Goal: Task Accomplishment & Management: Manage account settings

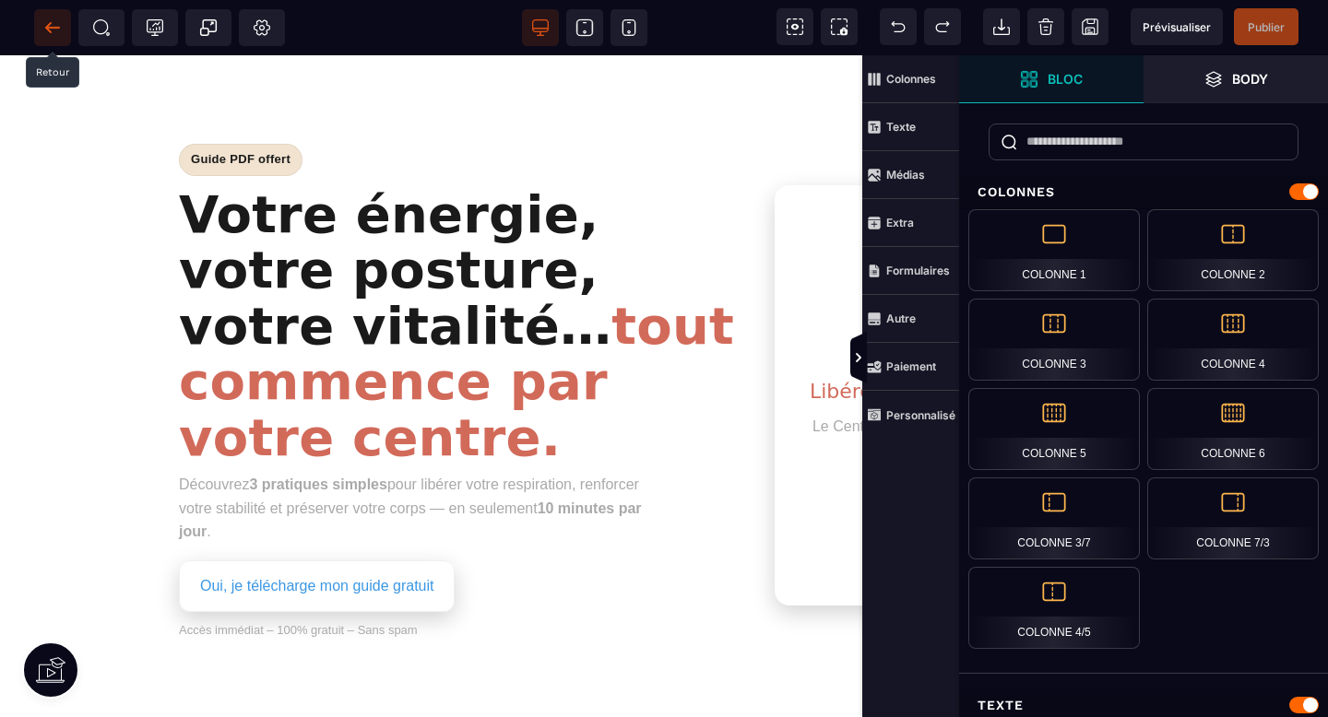
click at [53, 27] on icon at bounding box center [52, 27] width 14 height 1
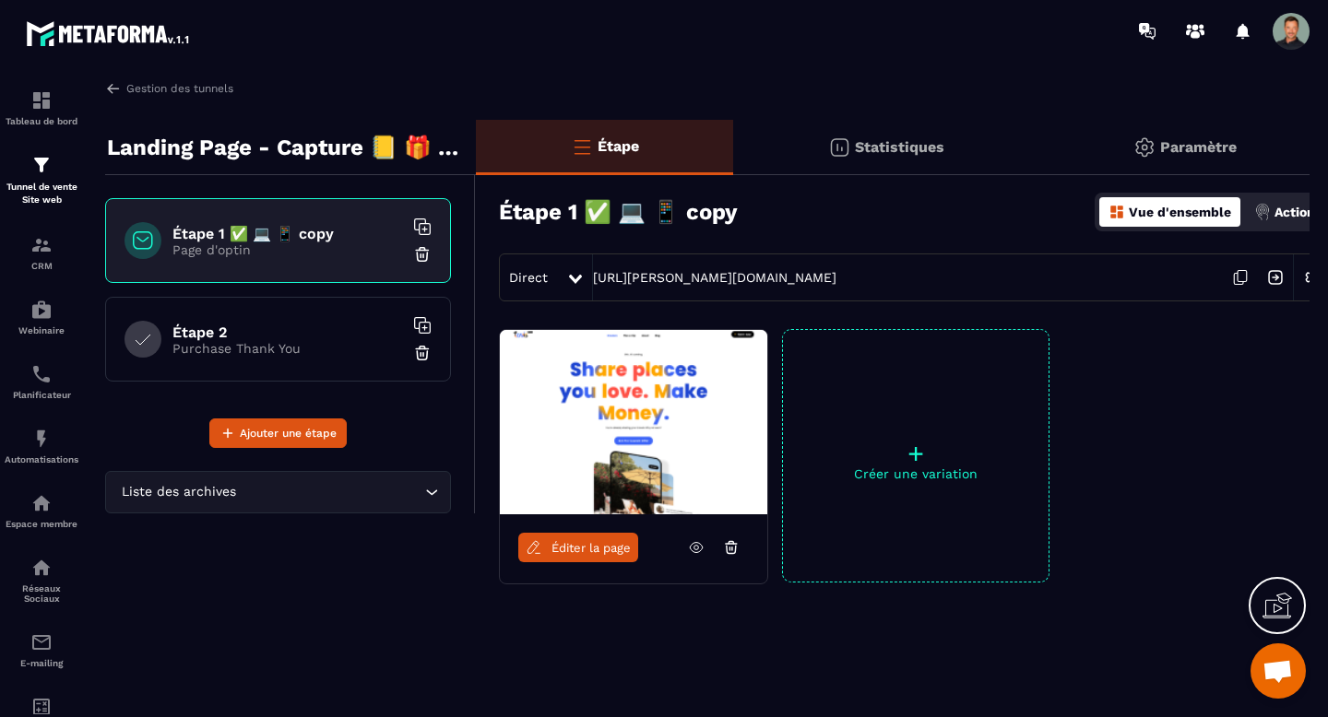
click at [283, 353] on p "Purchase Thank You" at bounding box center [287, 348] width 231 height 15
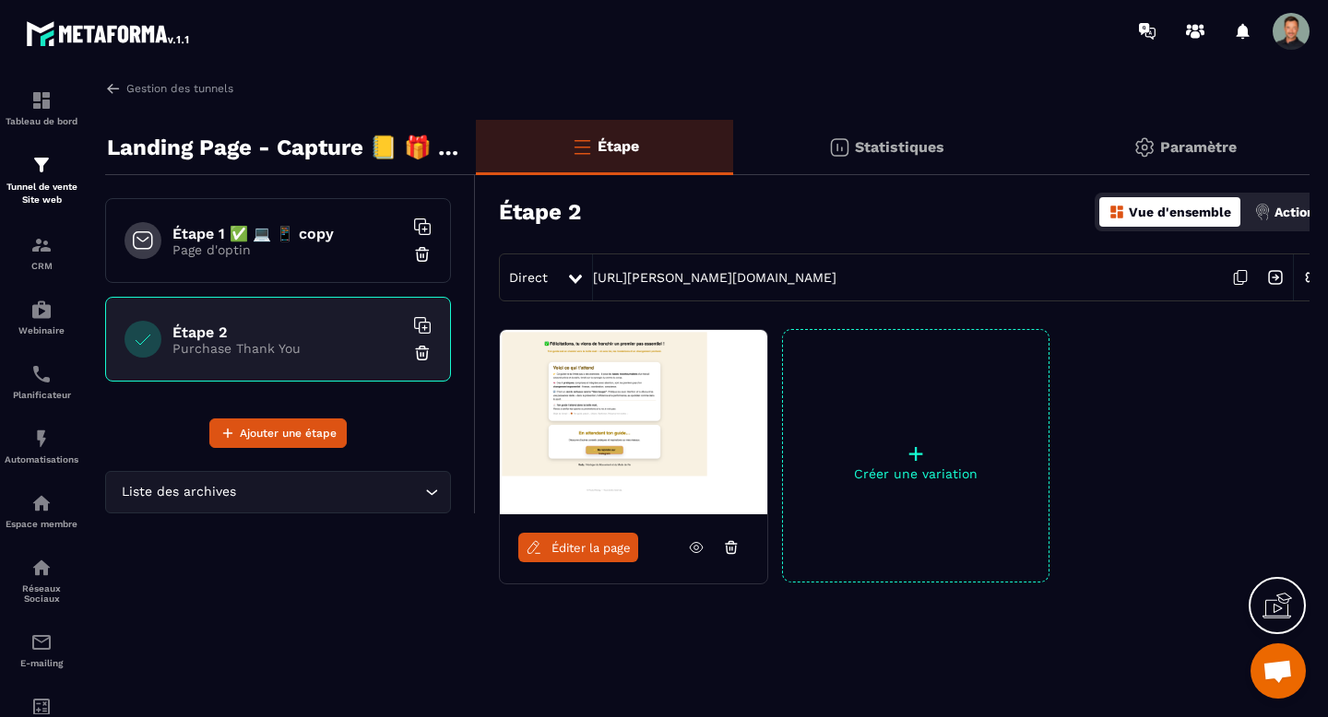
click at [263, 248] on p "Page d'optin" at bounding box center [287, 250] width 231 height 15
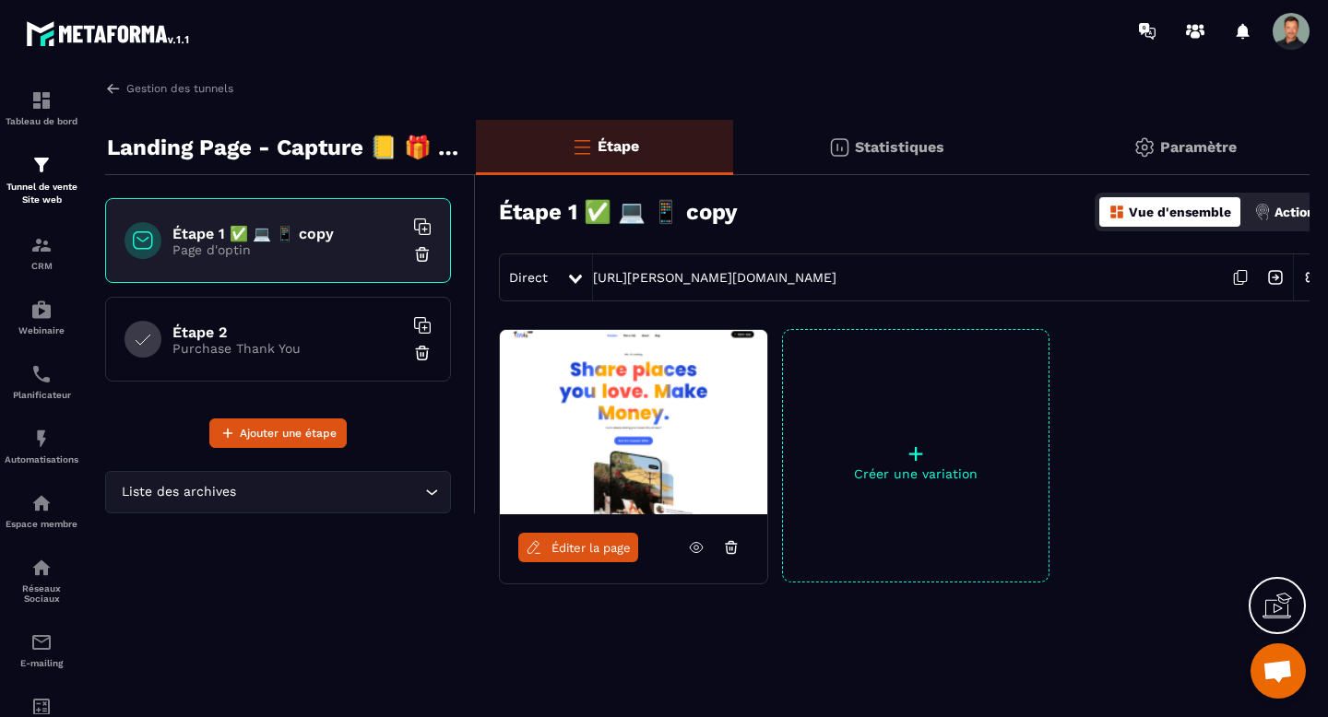
click at [262, 336] on h6 "Étape 2" at bounding box center [287, 333] width 231 height 18
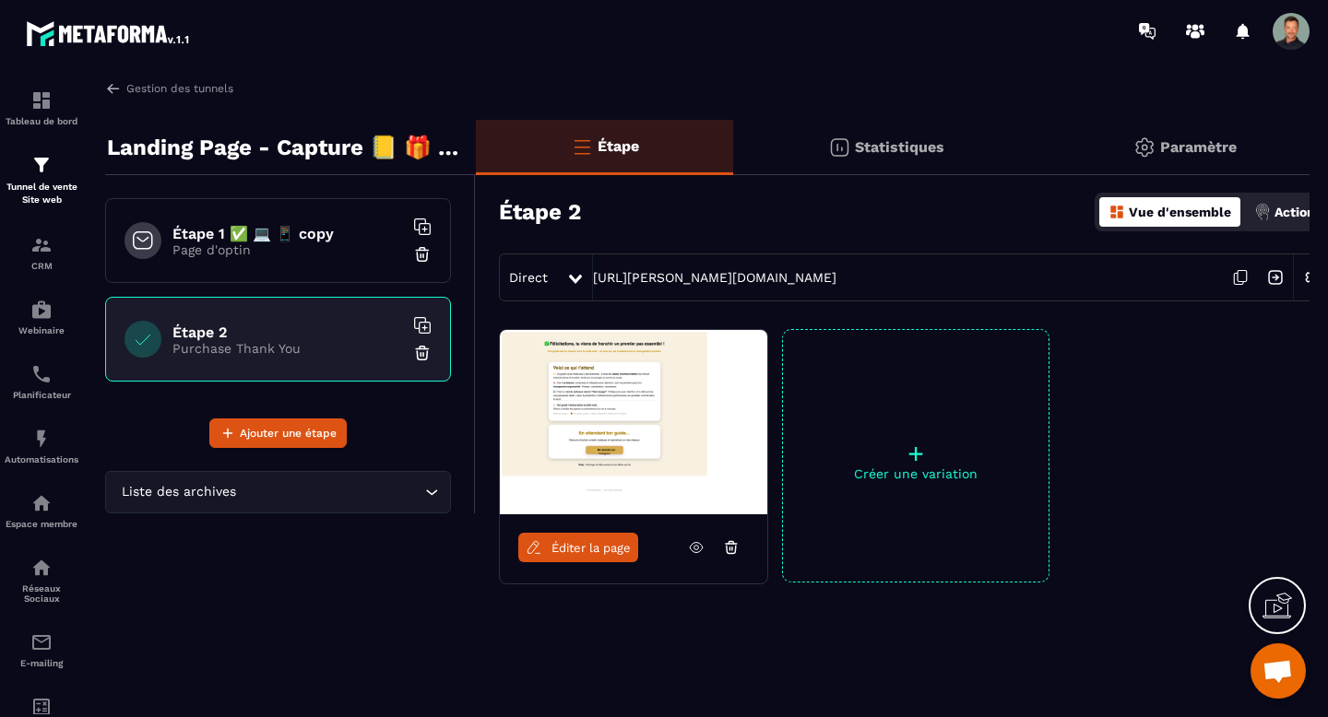
click at [703, 550] on icon at bounding box center [696, 547] width 17 height 17
click at [297, 245] on p "Page d'optin" at bounding box center [287, 250] width 231 height 15
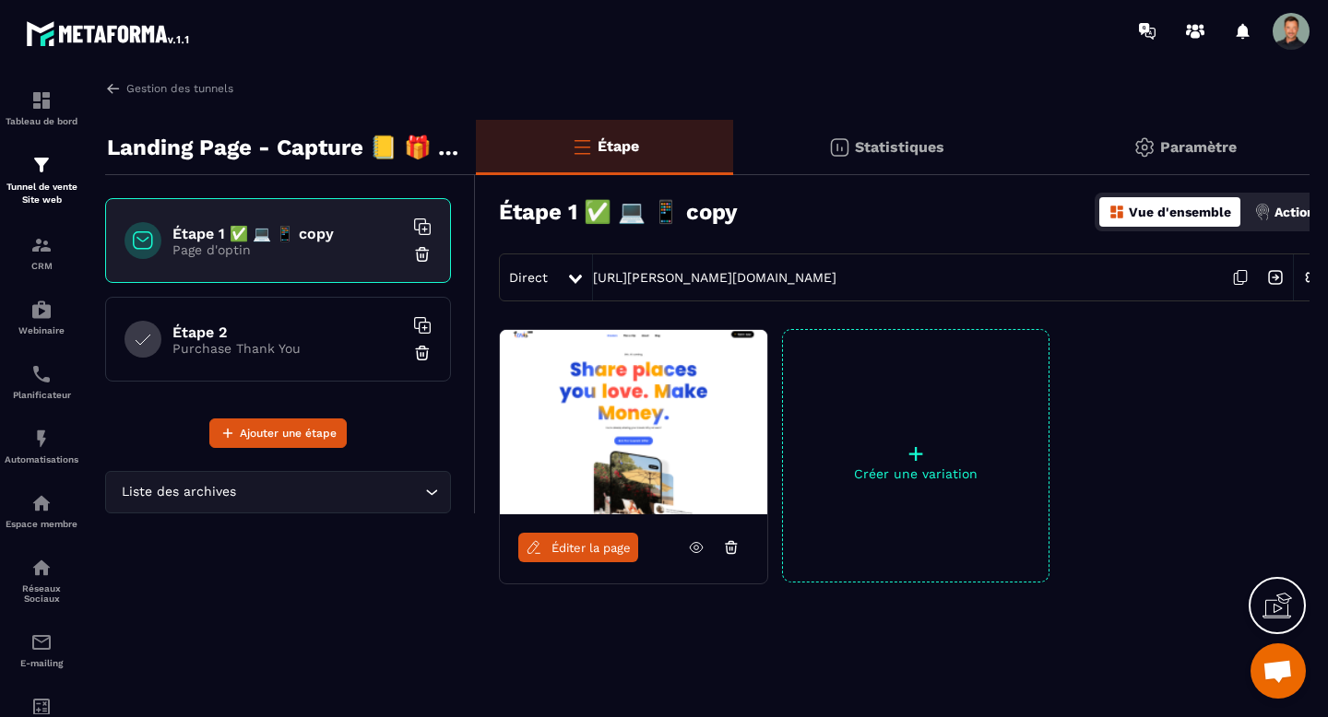
click at [1255, 201] on div "Actions" at bounding box center [1288, 212] width 77 height 30
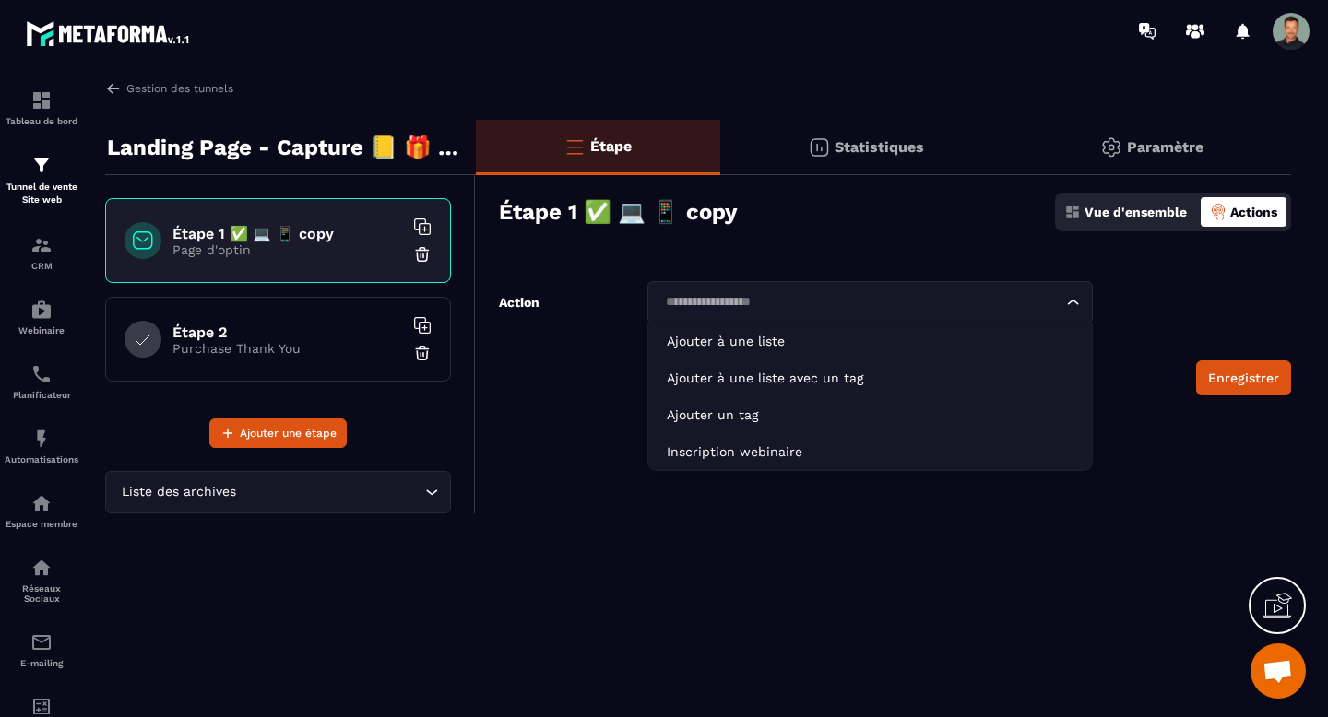
click at [952, 291] on div "Loading..." at bounding box center [869, 302] width 445 height 42
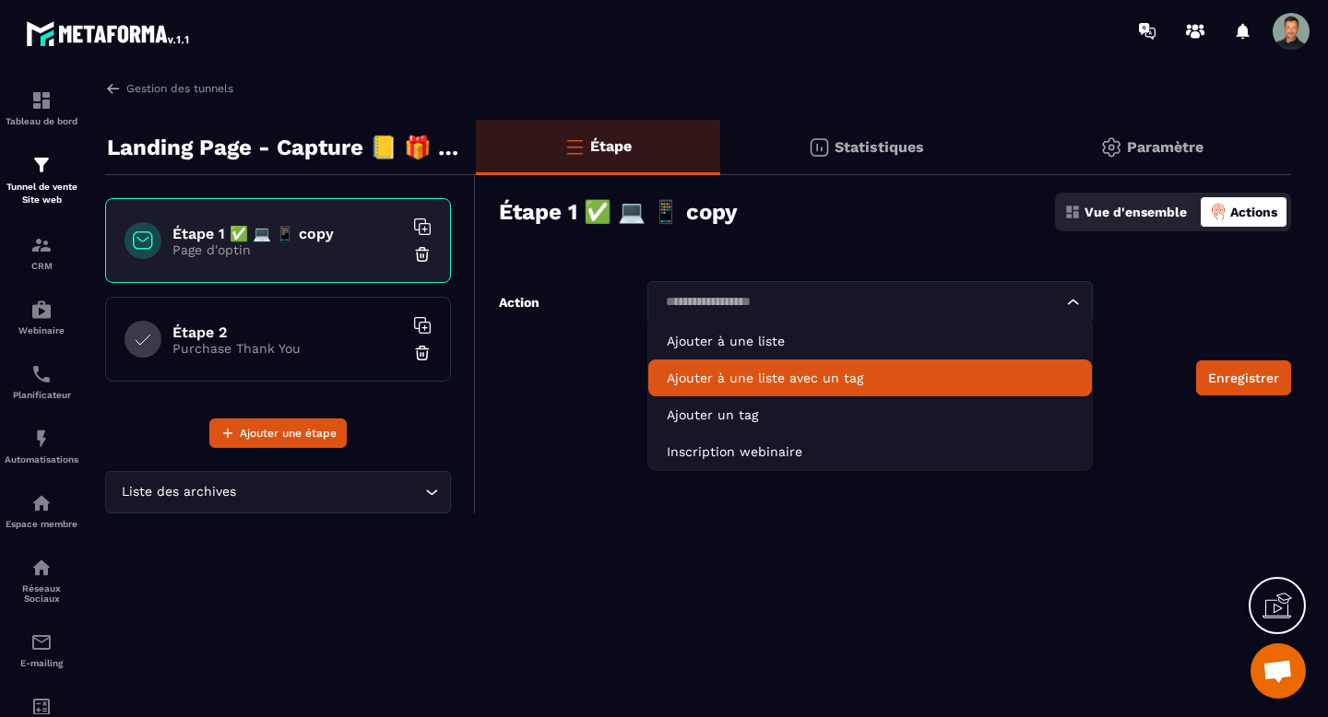
click at [844, 373] on p "Ajouter à une liste avec un tag" at bounding box center [870, 378] width 407 height 18
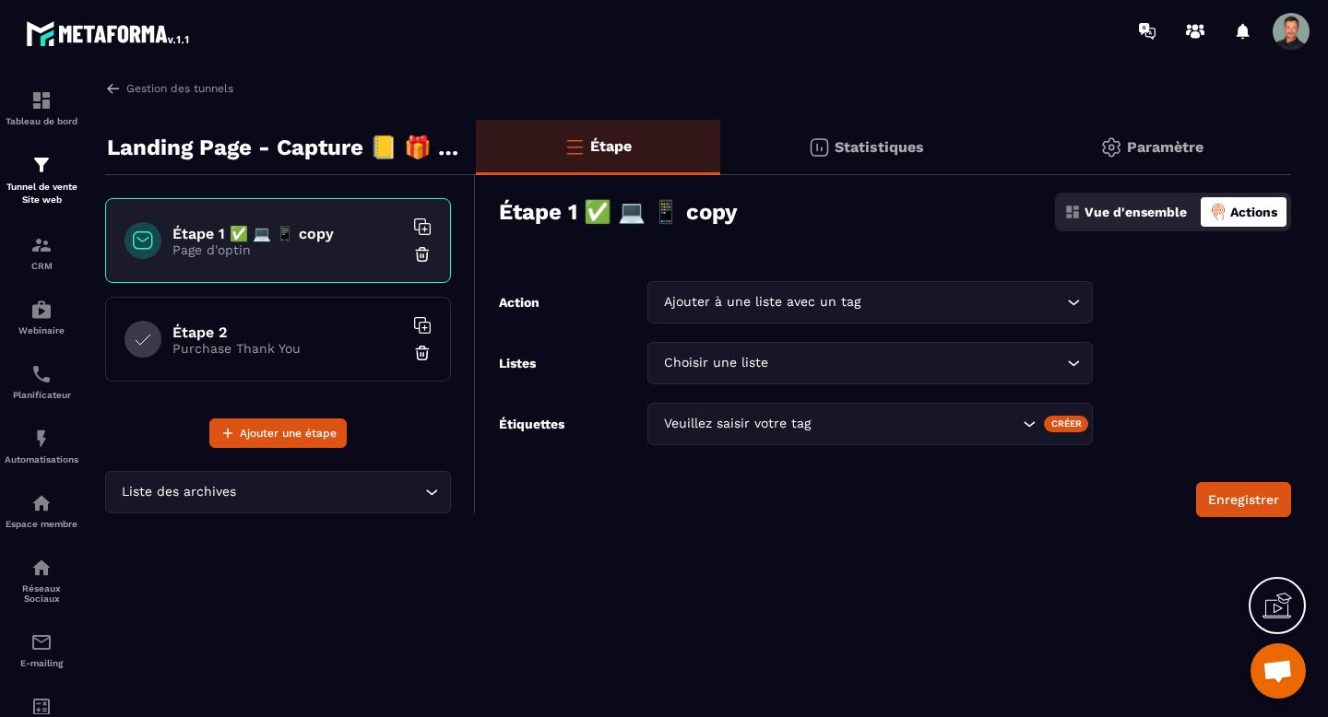
click at [812, 363] on input "Search for option" at bounding box center [917, 363] width 290 height 20
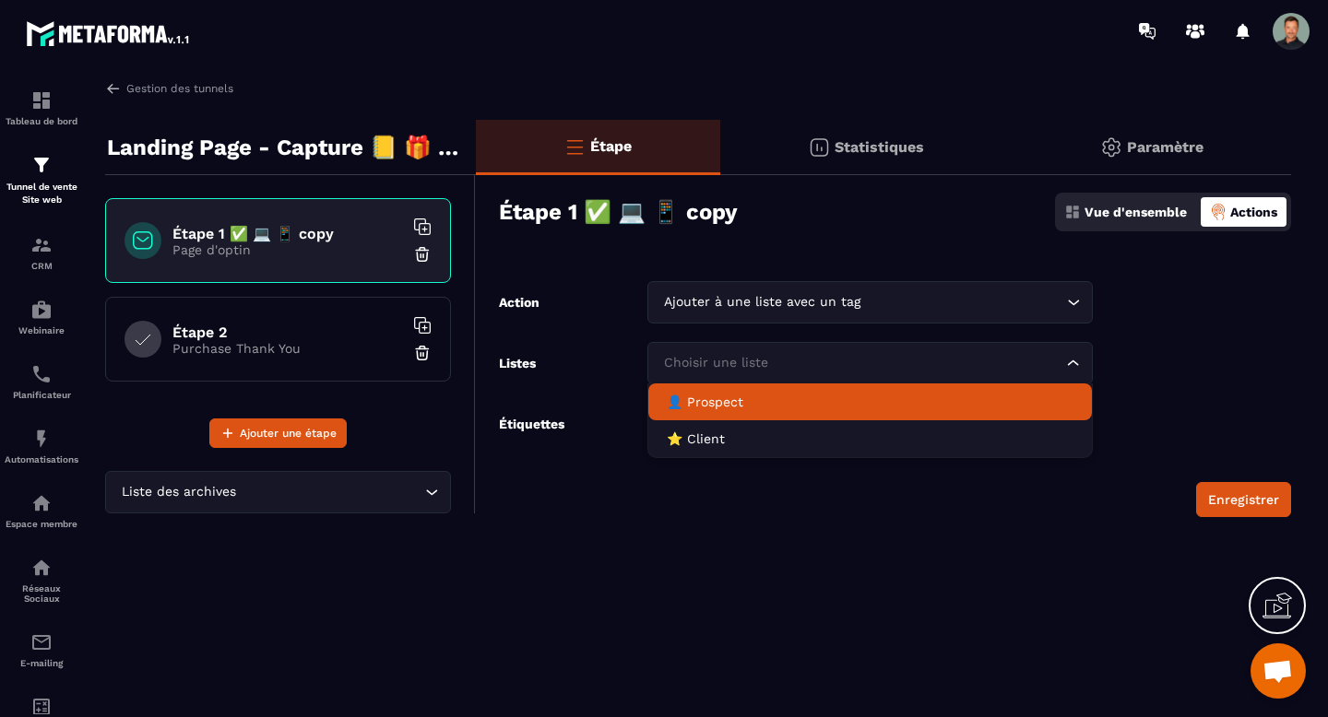
click at [785, 398] on p "👤 Prospect" at bounding box center [870, 402] width 407 height 18
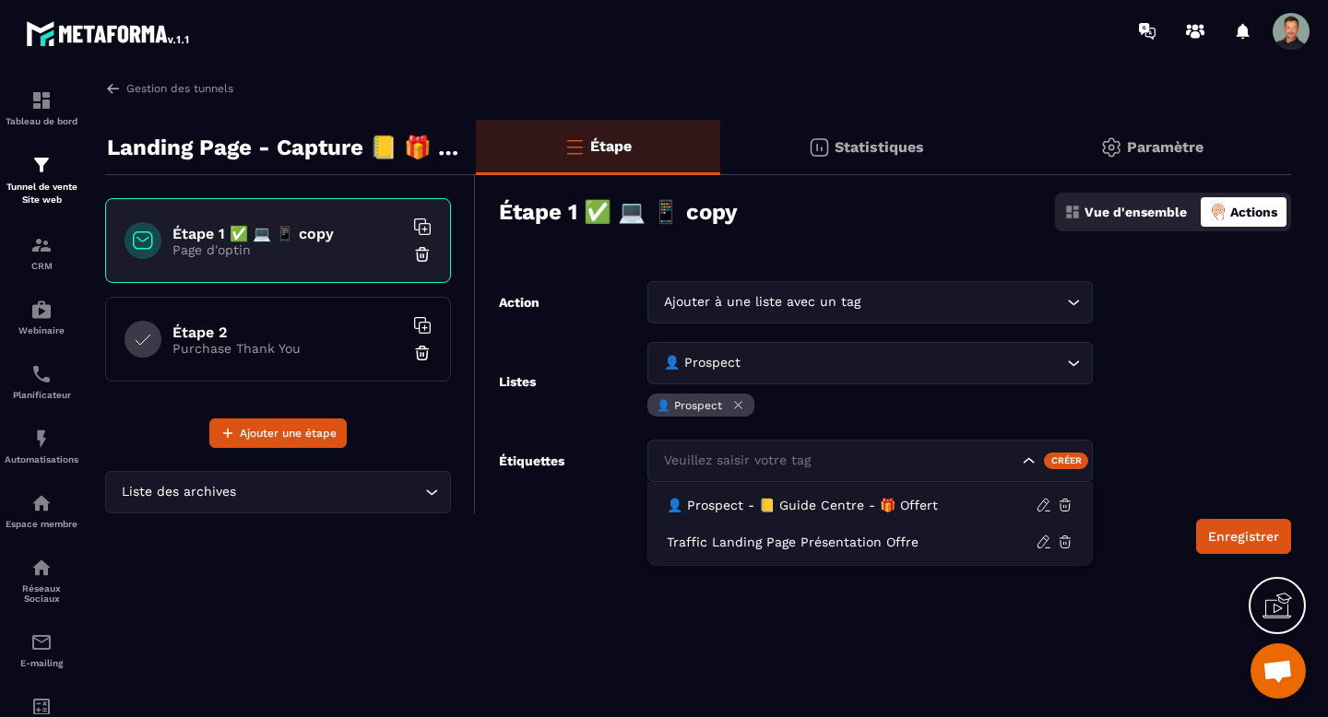
click at [772, 454] on div "Veuillez saisir votre tag" at bounding box center [839, 461] width 362 height 20
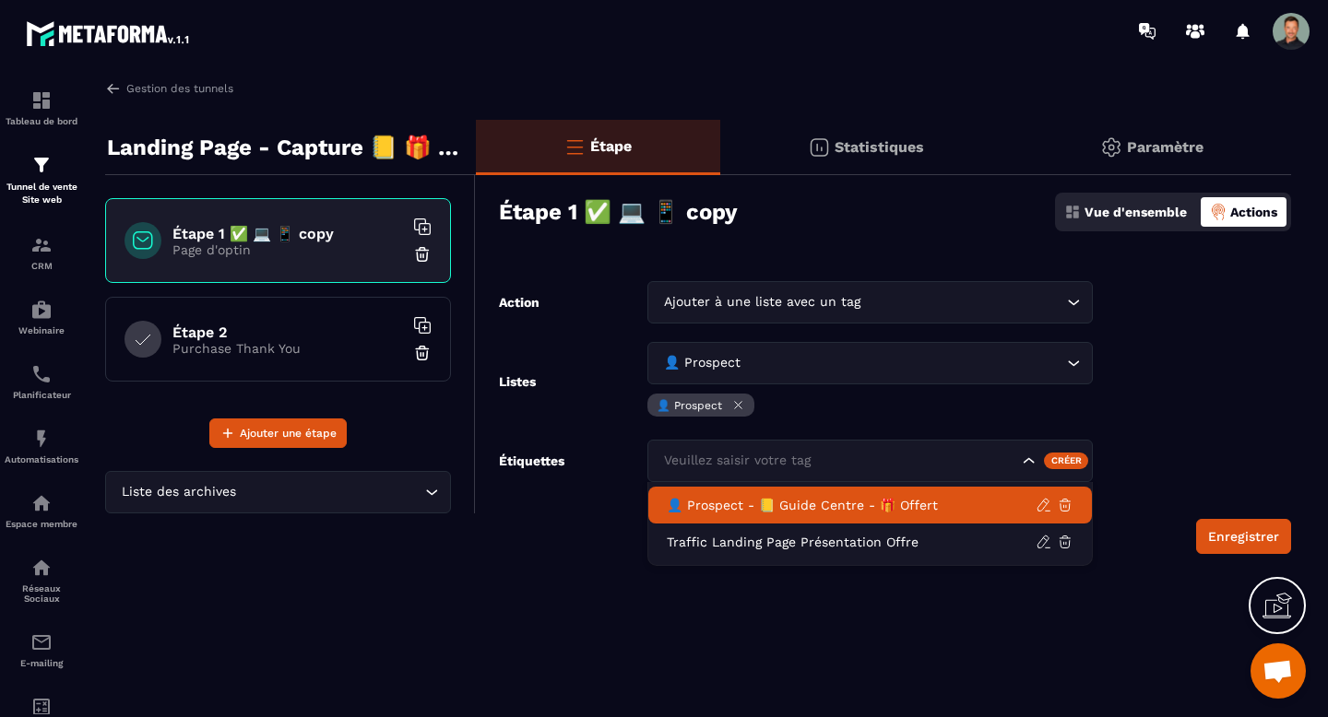
click at [764, 503] on p "👤 Prospect - 📒 Guide Centre - 🎁 Offert" at bounding box center [851, 505] width 369 height 18
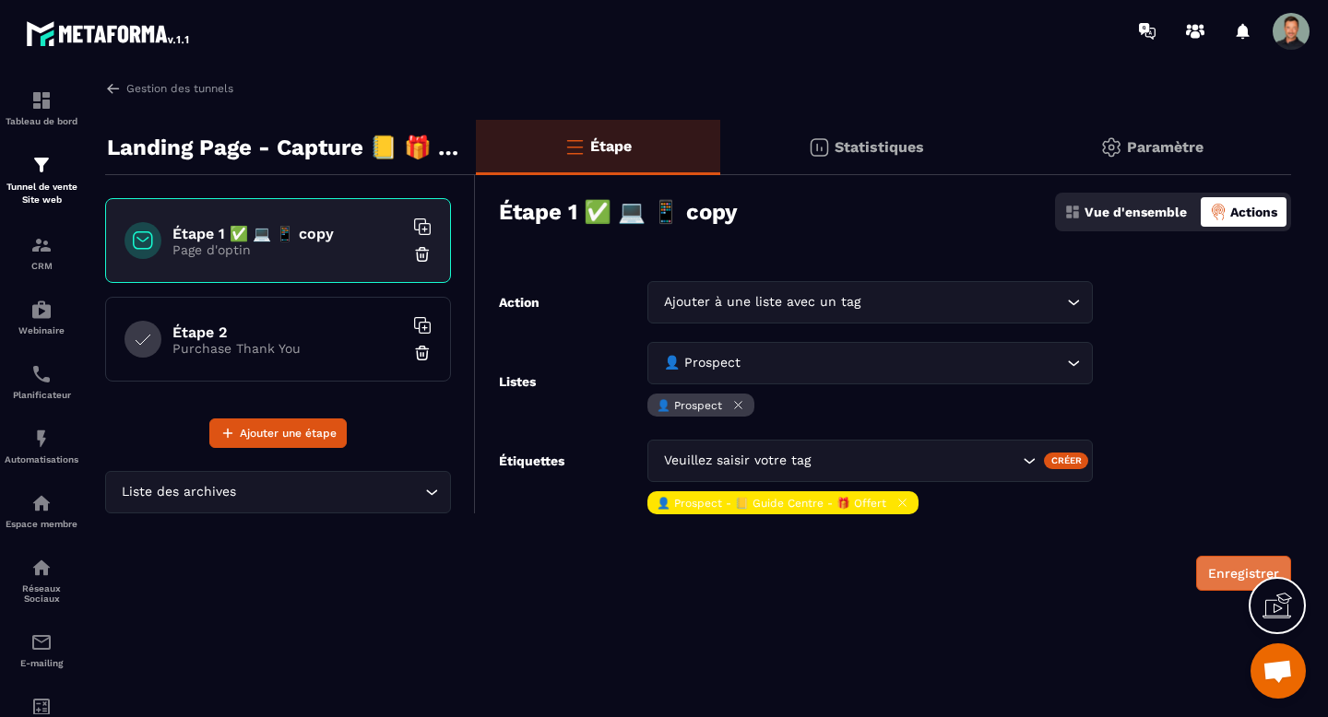
click at [1232, 570] on button "Enregistrer" at bounding box center [1243, 573] width 95 height 35
click at [10, 447] on div "Automatisations" at bounding box center [42, 446] width 74 height 37
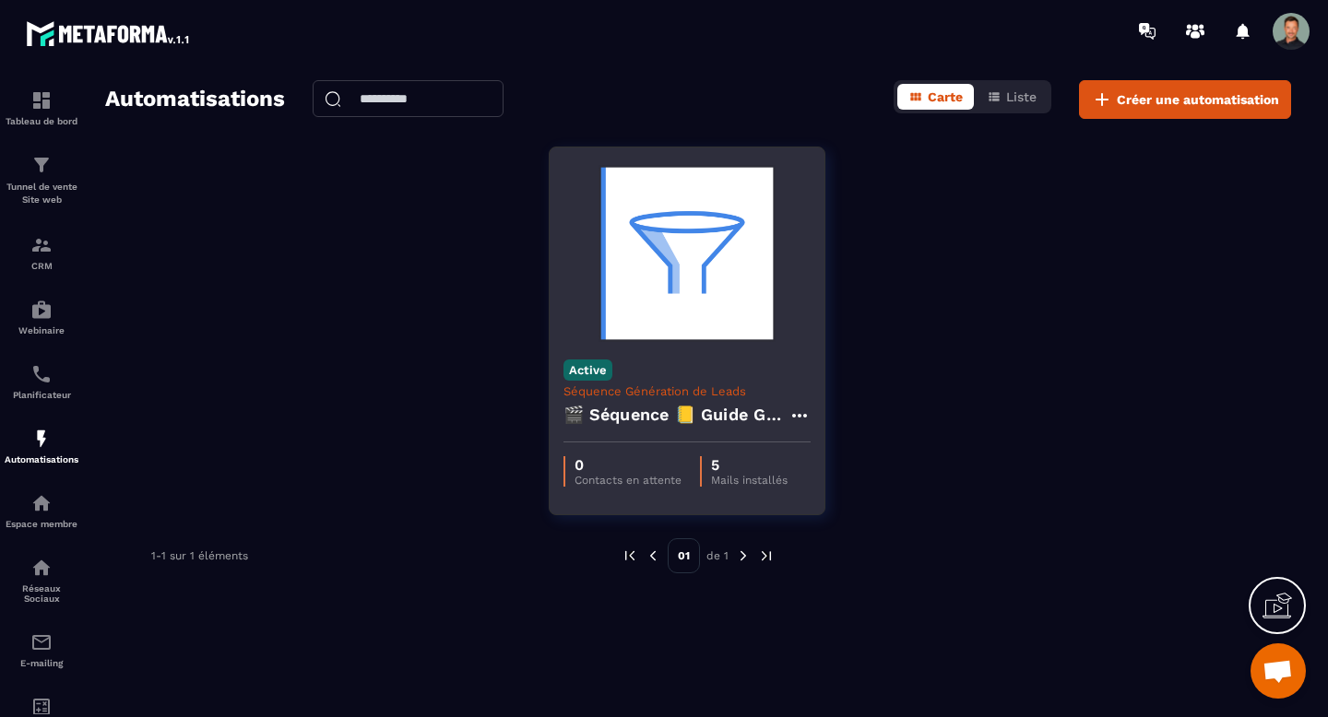
click at [669, 419] on h4 "🎬 Séquence 📒 Guide Gratuit “Renforcer votre centre” + Relances & Pré-offre" at bounding box center [675, 415] width 225 height 26
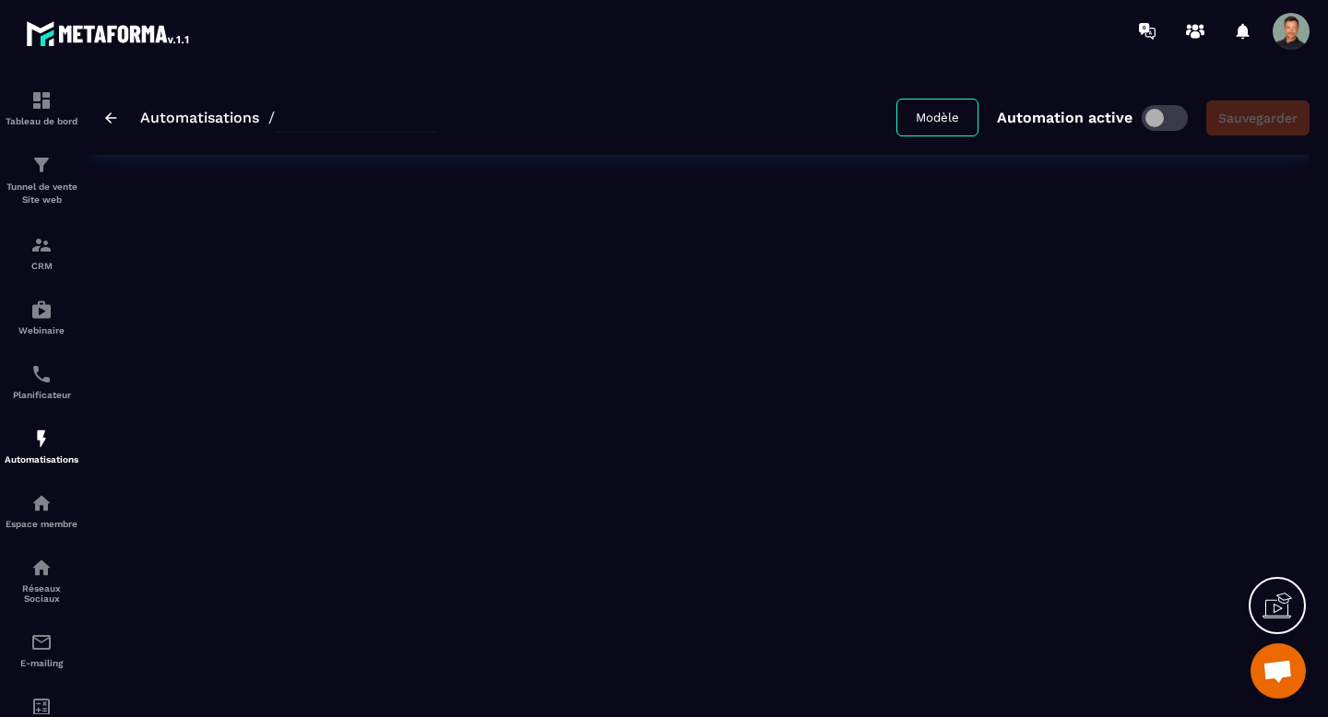
type input "**********"
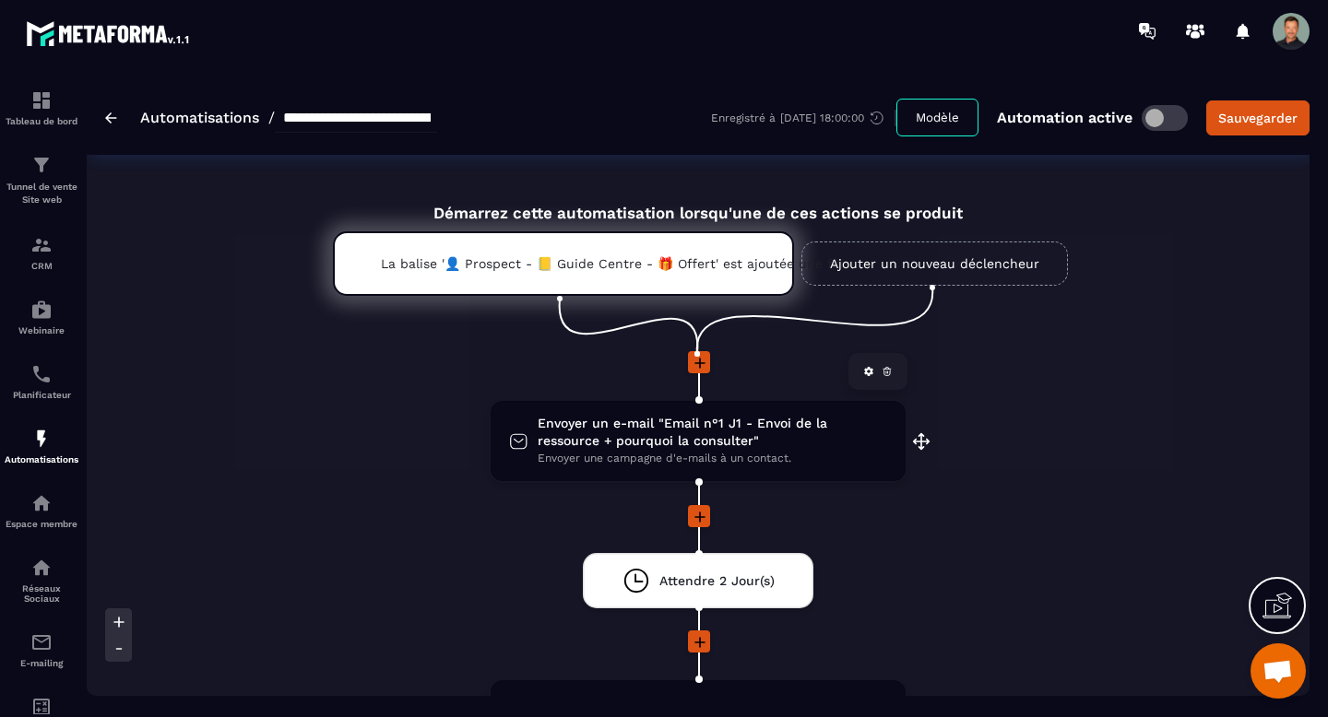
click at [711, 439] on span "Envoyer un e-mail "Email n°1 J1 - Envoi de la ressource + pourquoi la consulter"" at bounding box center [713, 432] width 350 height 35
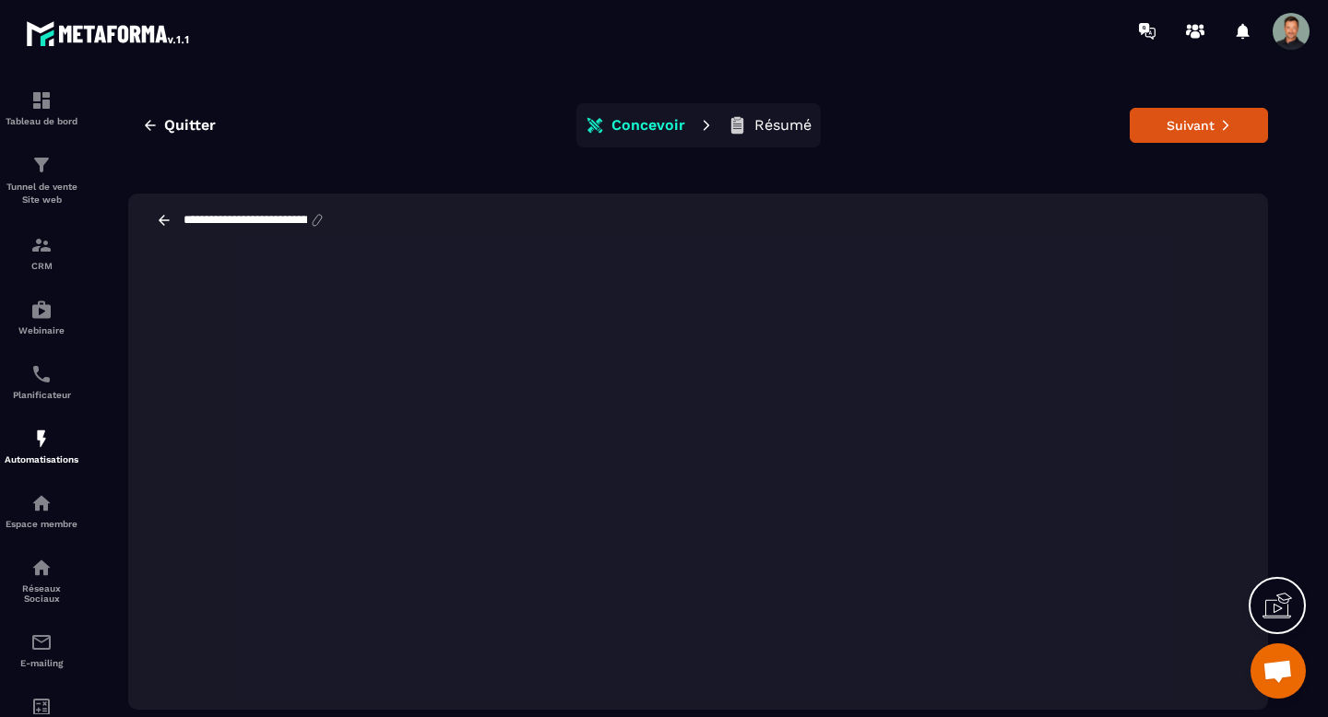
click at [1282, 609] on icon at bounding box center [1277, 606] width 30 height 30
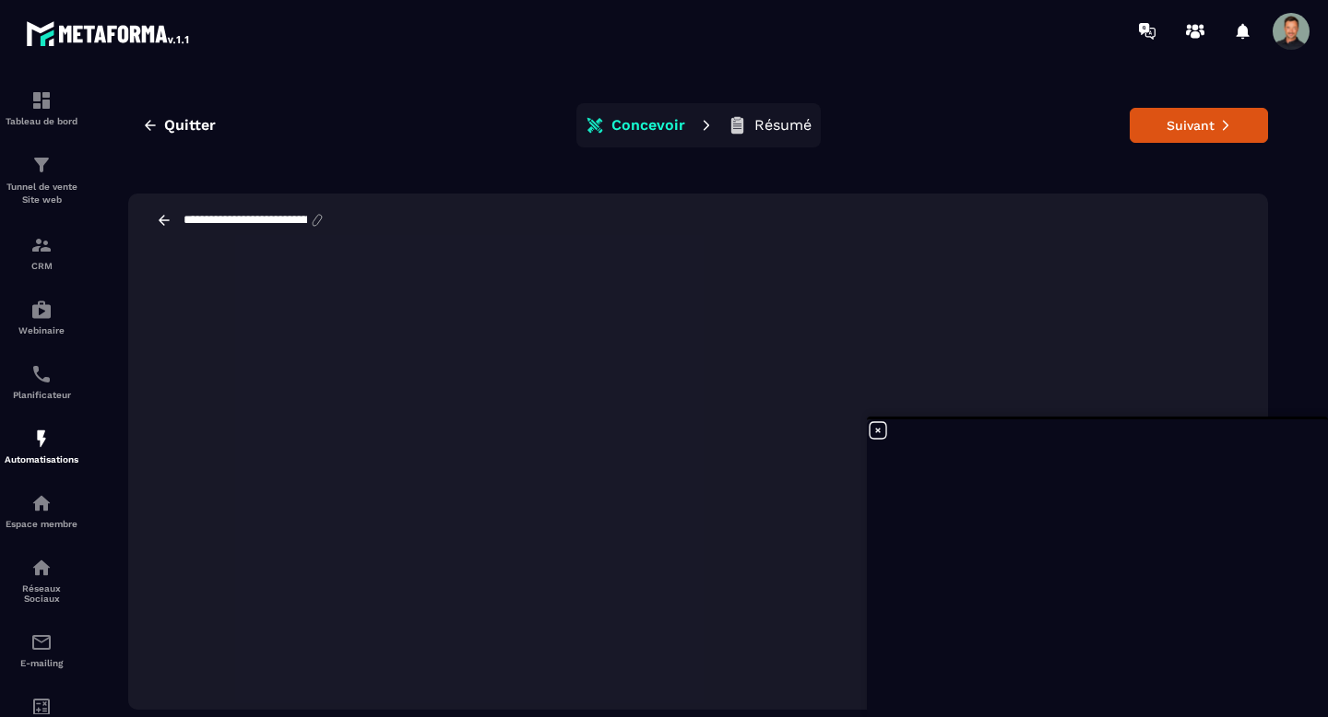
click at [881, 429] on icon at bounding box center [878, 431] width 22 height 22
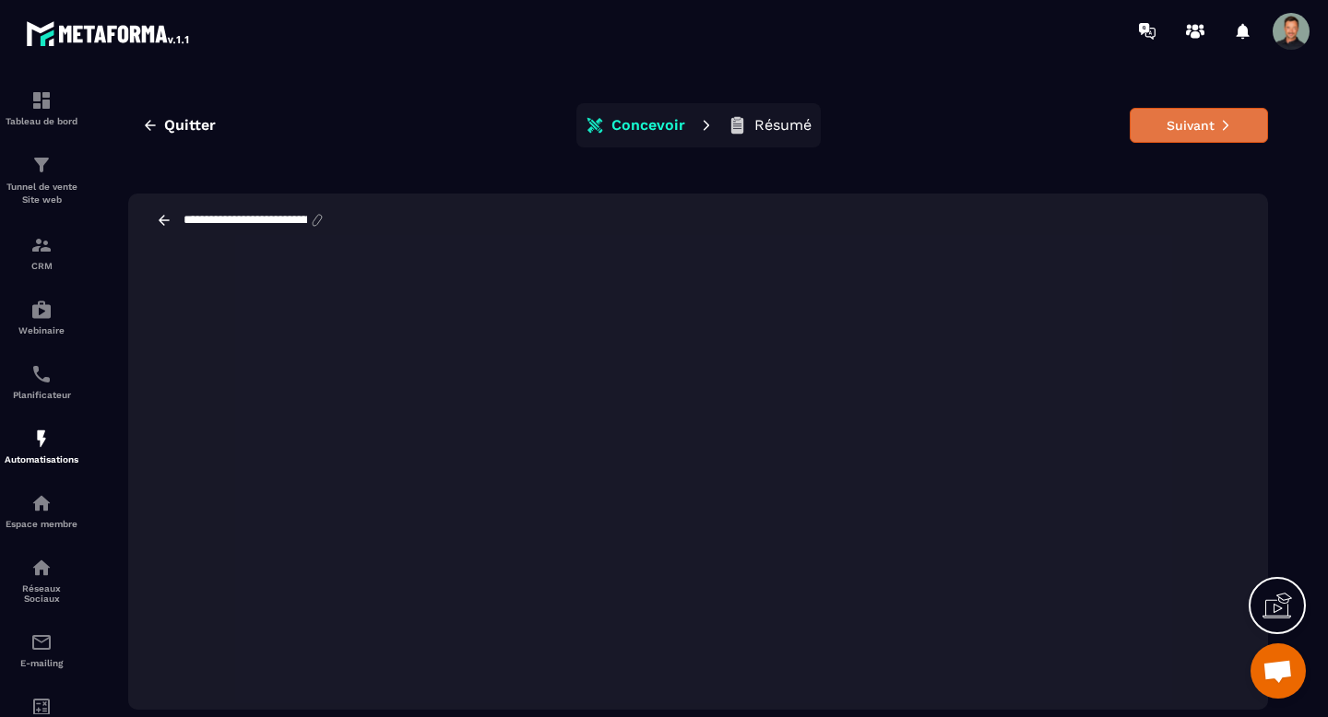
click at [1181, 133] on button "Suivant" at bounding box center [1199, 125] width 138 height 35
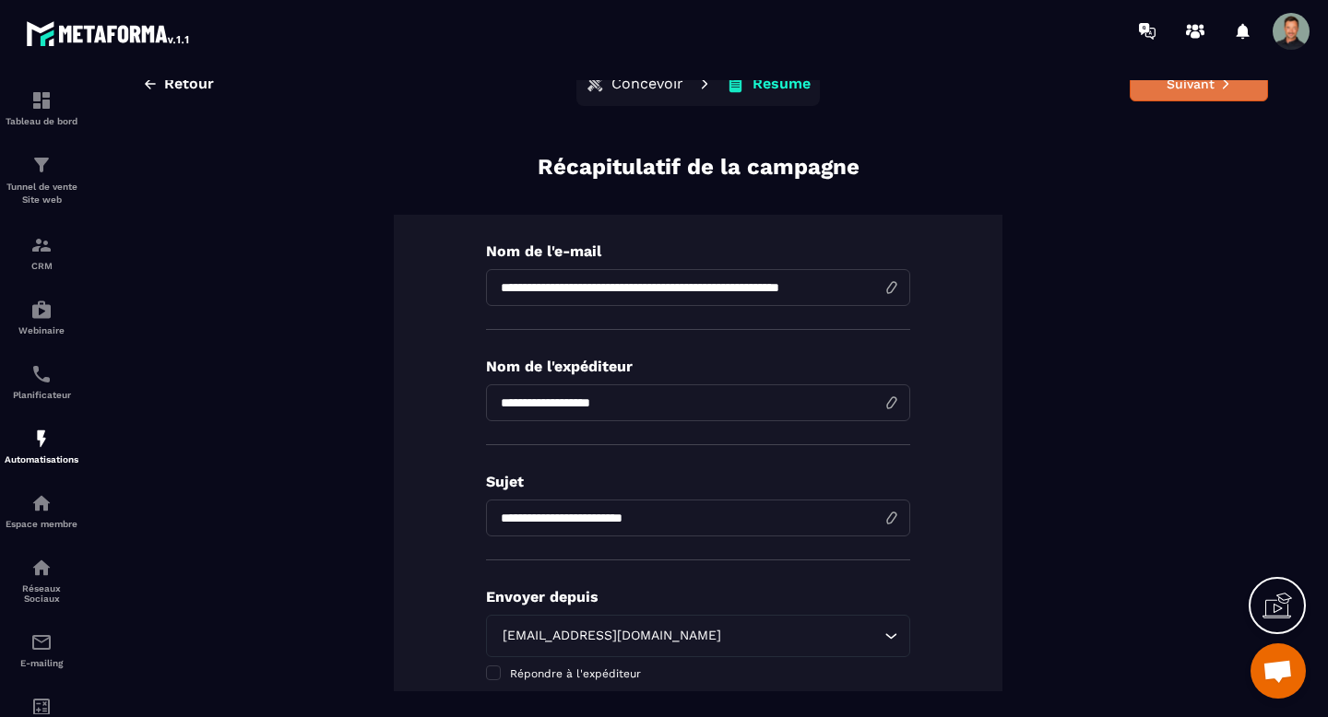
click at [1144, 94] on button "Suivant" at bounding box center [1199, 83] width 138 height 35
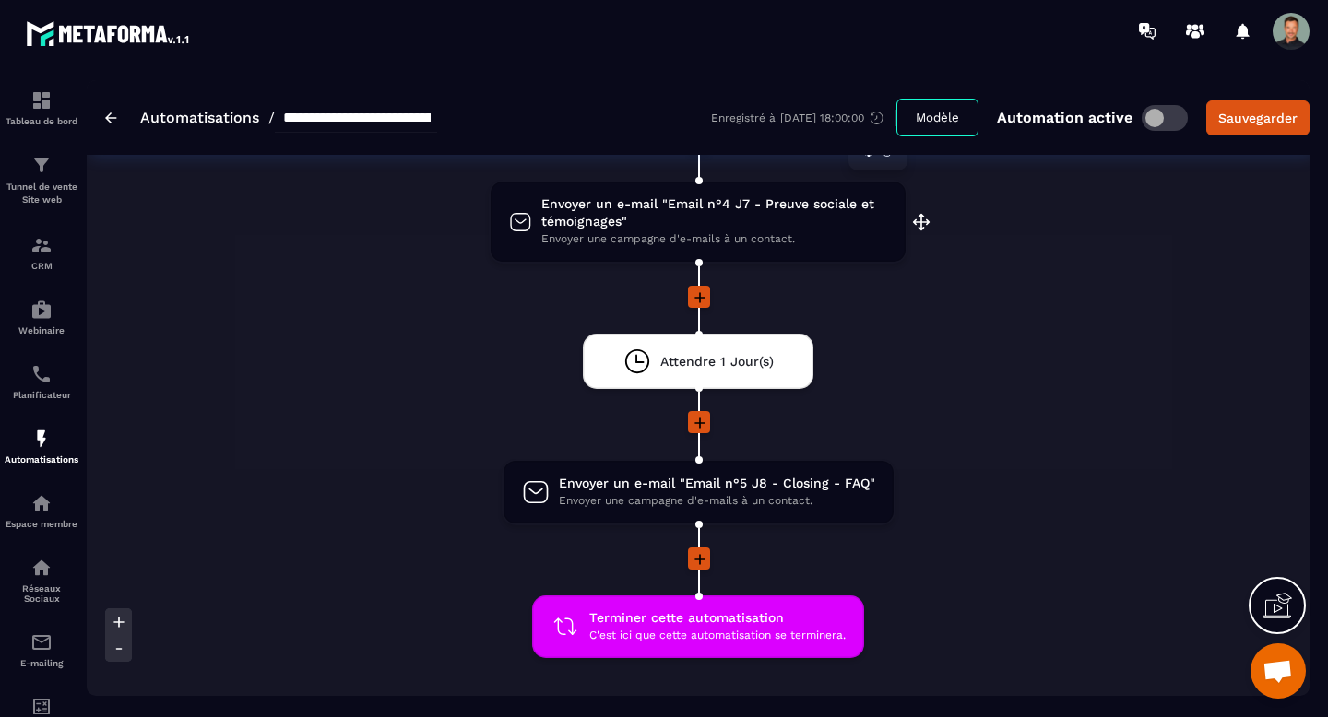
scroll to position [1061, 0]
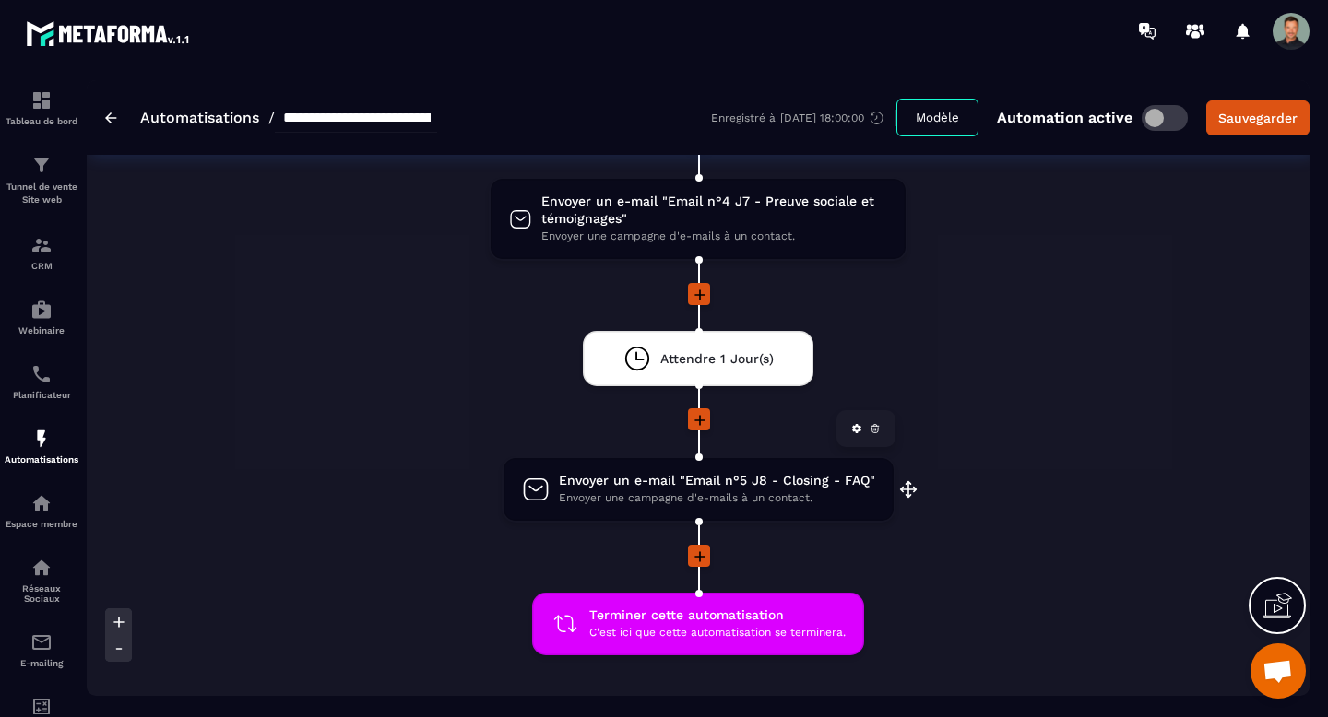
click at [763, 478] on span "Envoyer un e-mail "Email n°5 J8 - Closing - FAQ"" at bounding box center [717, 481] width 316 height 18
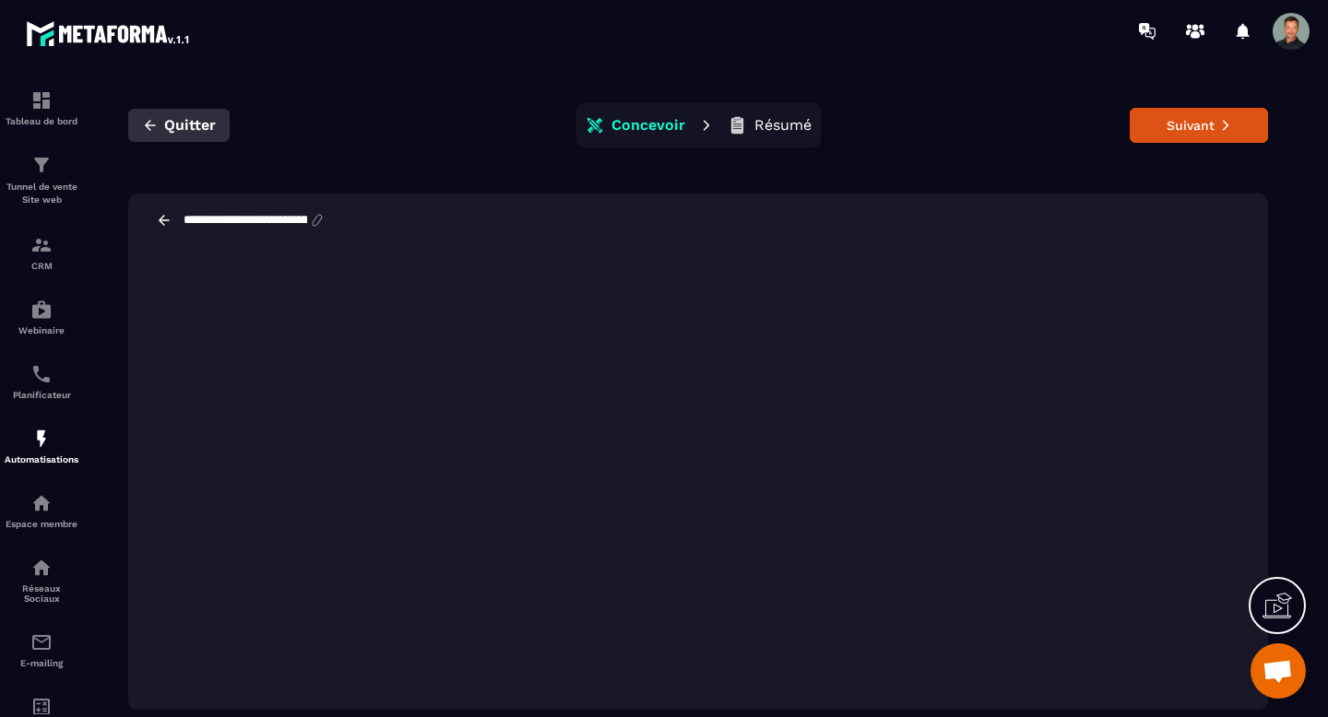
click at [148, 126] on icon "button" at bounding box center [150, 125] width 17 height 17
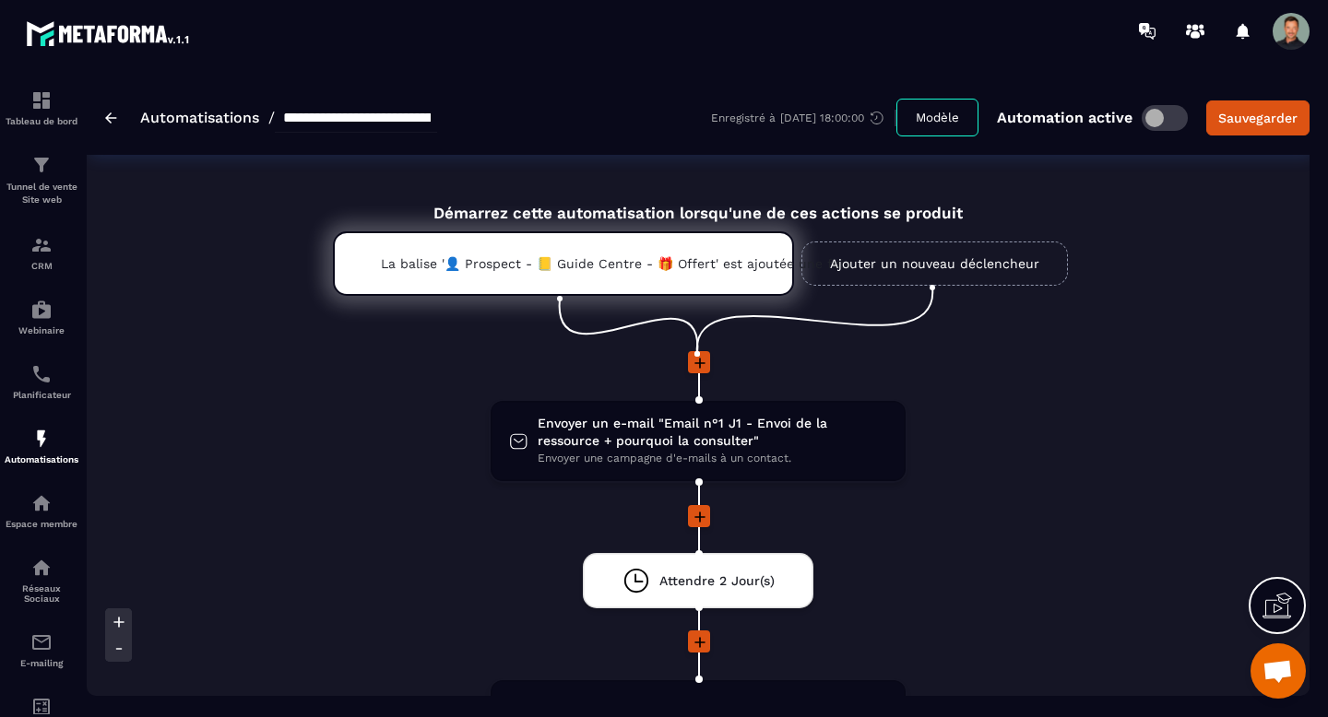
click at [111, 121] on img at bounding box center [111, 118] width 12 height 11
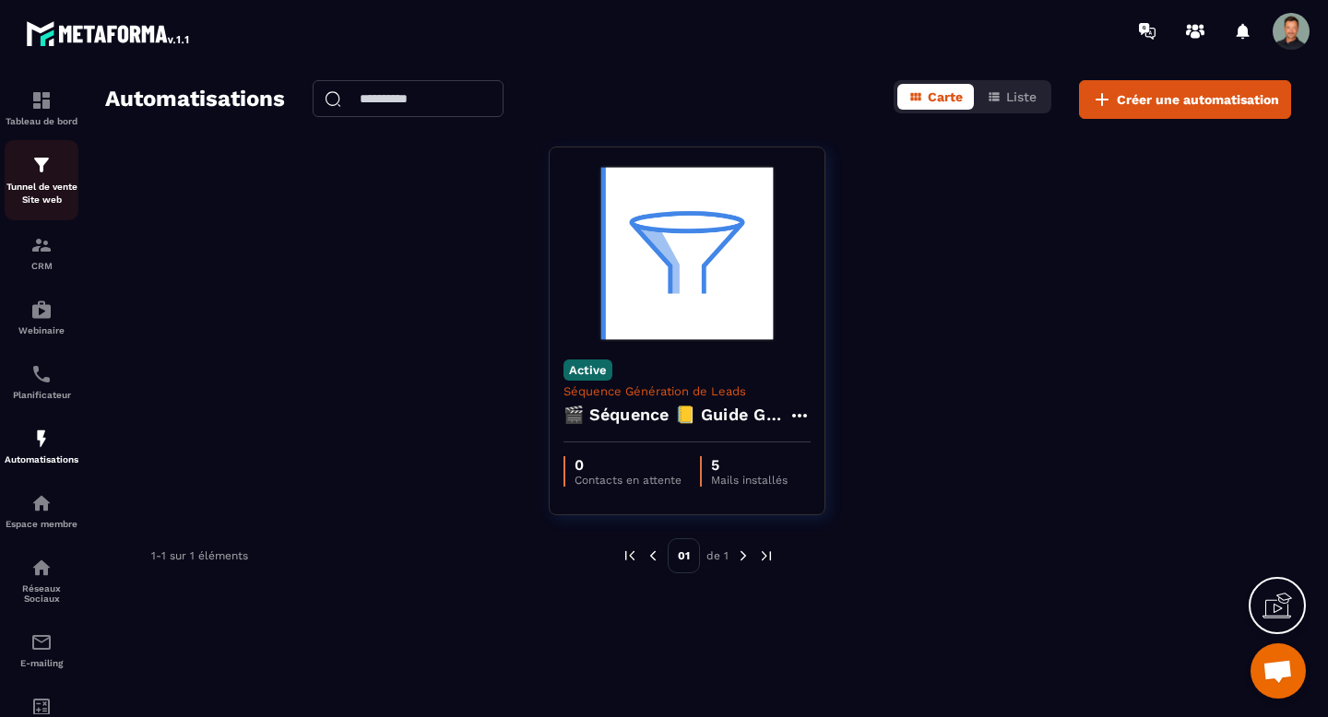
click at [38, 184] on p "Tunnel de vente Site web" at bounding box center [42, 194] width 74 height 26
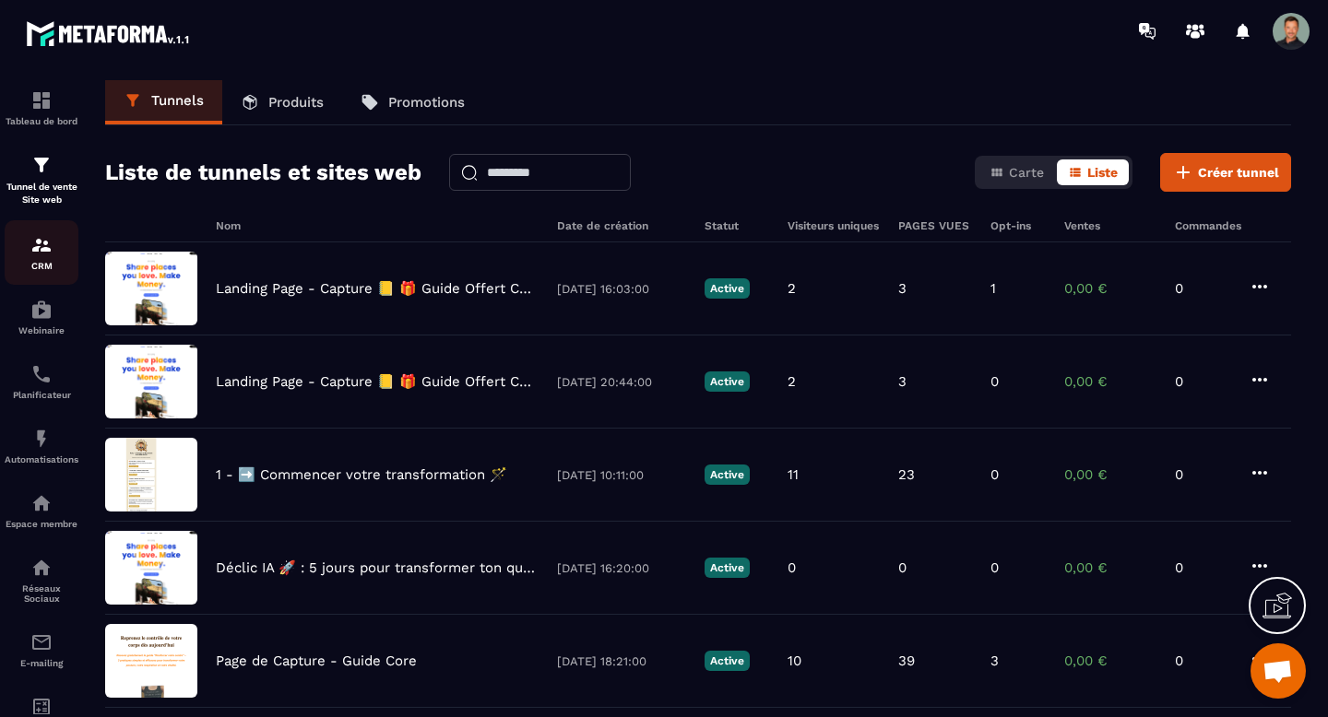
click at [42, 260] on div "CRM" at bounding box center [42, 252] width 74 height 37
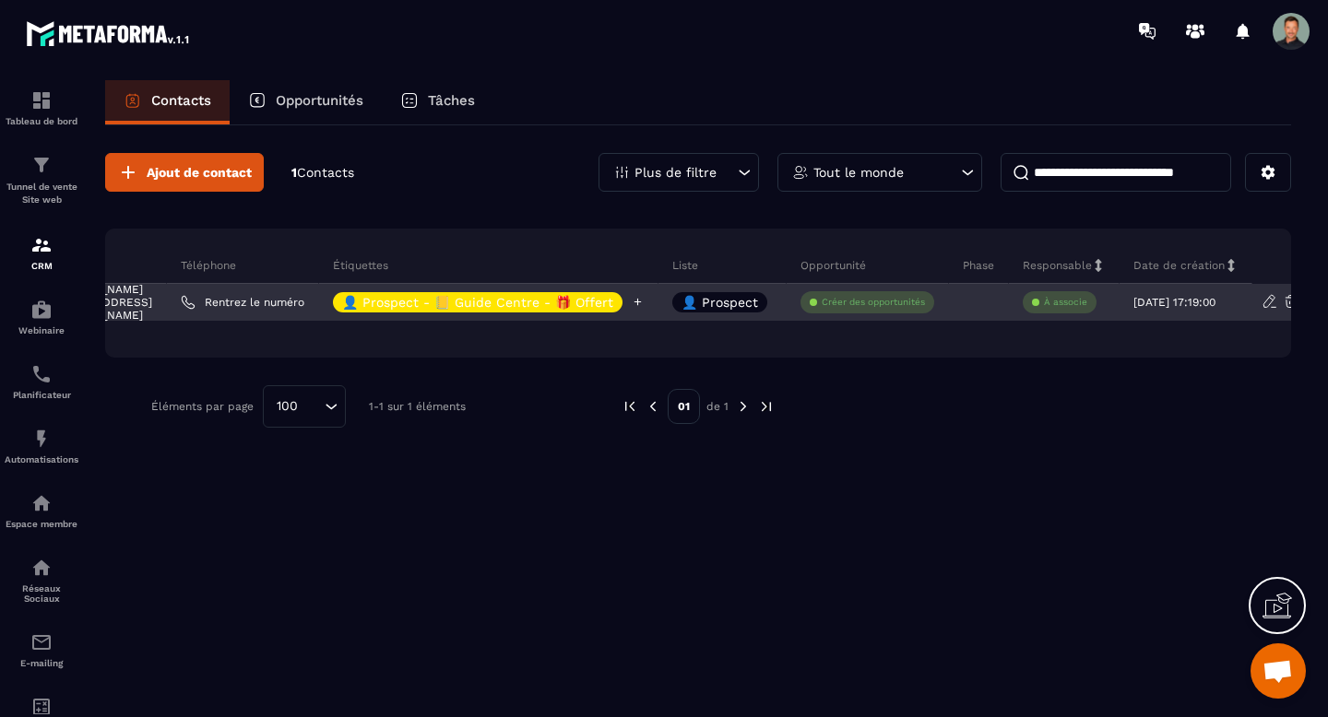
scroll to position [0, 286]
click at [1278, 299] on icon at bounding box center [1278, 301] width 17 height 17
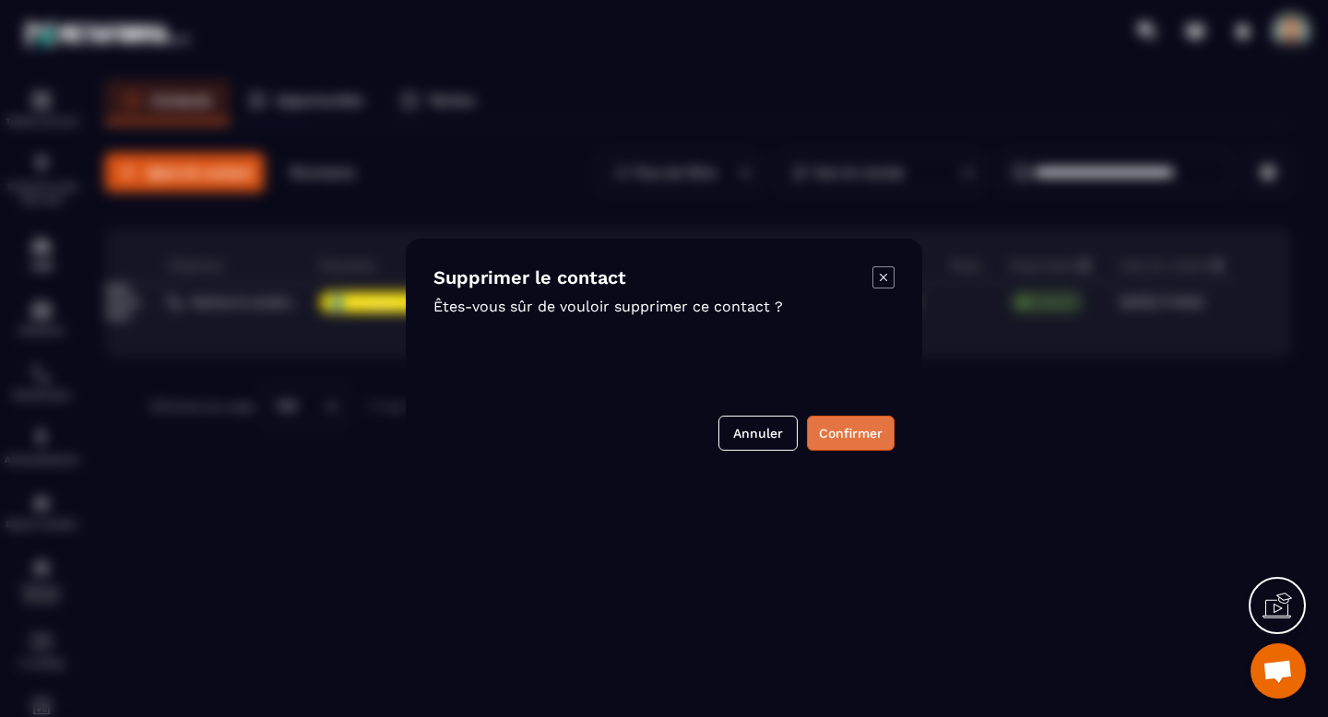
click at [845, 433] on button "Confirmer" at bounding box center [851, 433] width 88 height 35
